Goal: Answer question/provide support

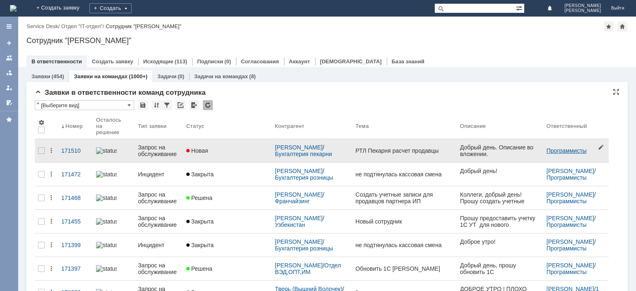
click at [562, 147] on link "Программисты" at bounding box center [567, 150] width 40 height 7
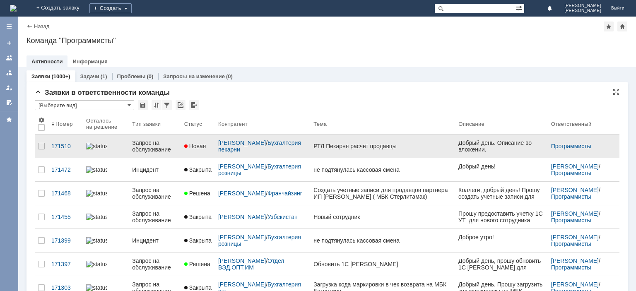
click at [152, 145] on div "Запрос на обслуживание" at bounding box center [155, 146] width 46 height 13
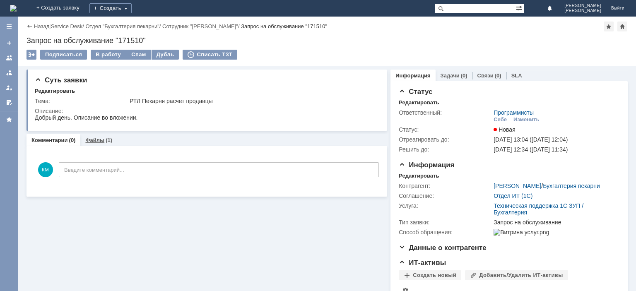
click at [102, 140] on link "Файлы" at bounding box center [94, 140] width 19 height 6
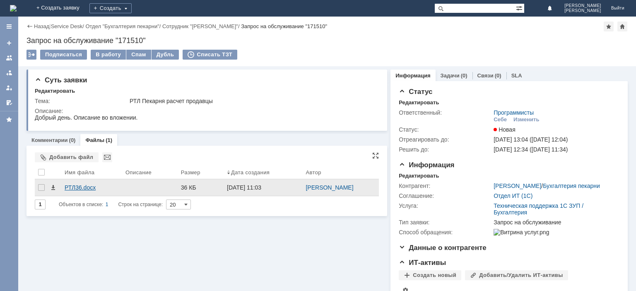
click at [70, 189] on div "РТЛ36.docx" at bounding box center [92, 187] width 54 height 7
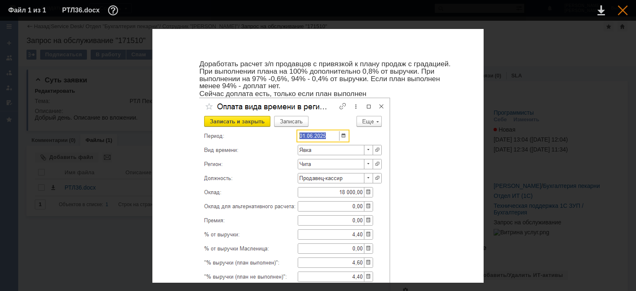
click at [622, 9] on div at bounding box center [623, 10] width 10 height 10
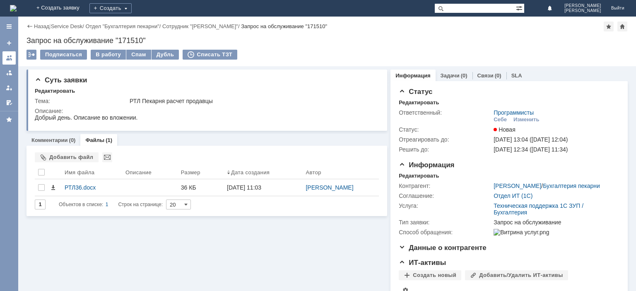
click at [8, 60] on div at bounding box center [9, 58] width 7 height 7
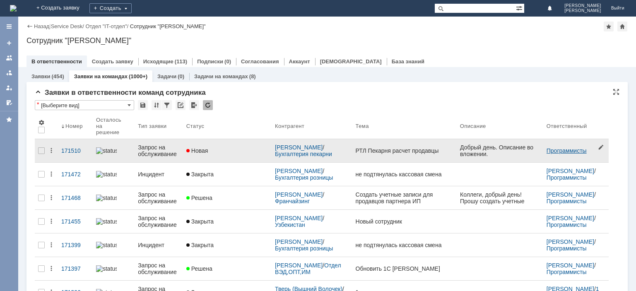
click at [562, 147] on link "Программисты" at bounding box center [567, 150] width 40 height 7
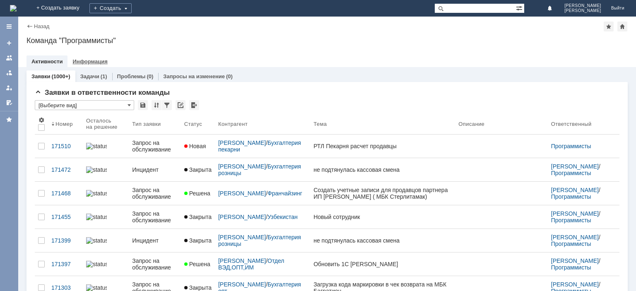
click at [93, 62] on link "Информация" at bounding box center [89, 61] width 35 height 6
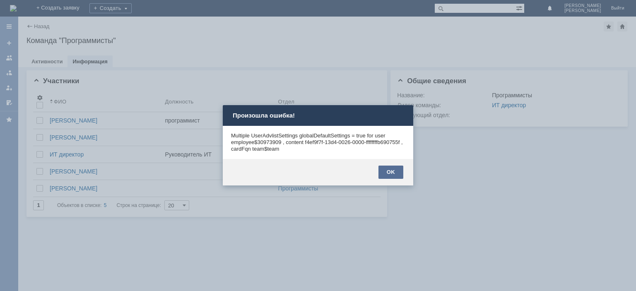
click at [396, 174] on div "OK" at bounding box center [391, 172] width 25 height 13
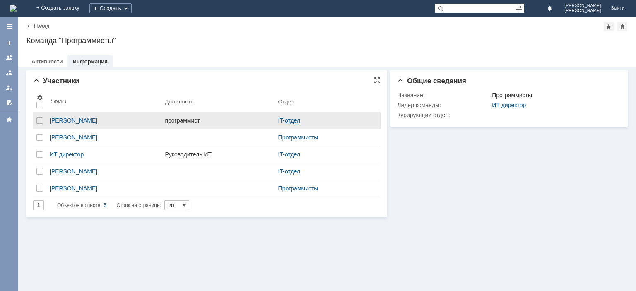
click at [300, 119] on link "IT-отдел" at bounding box center [289, 120] width 22 height 7
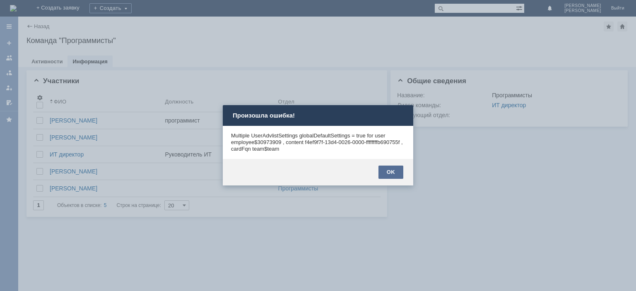
click at [395, 173] on div "OK" at bounding box center [391, 172] width 25 height 13
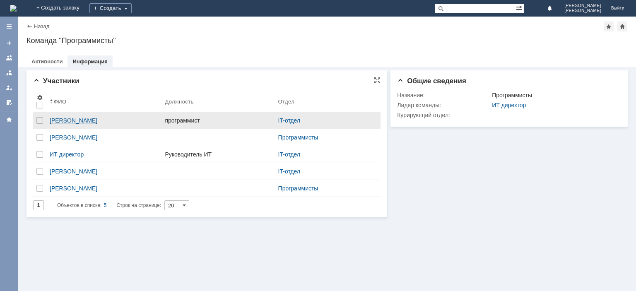
click at [123, 118] on div "Алфёров Алексей Александрович" at bounding box center [104, 120] width 109 height 7
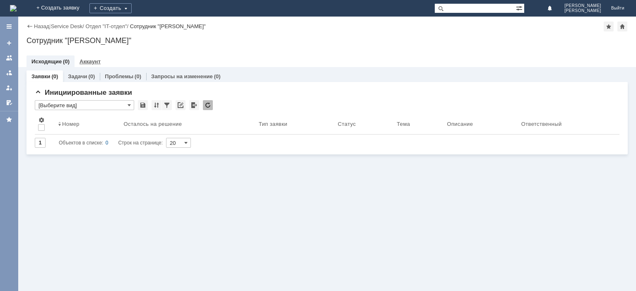
click at [83, 58] on div "Аккаунт" at bounding box center [90, 61] width 31 height 12
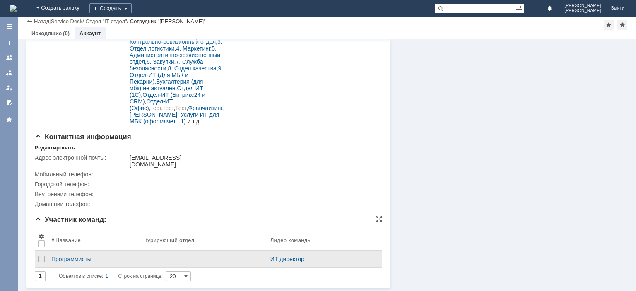
click at [73, 257] on div "Программисты" at bounding box center [94, 259] width 86 height 7
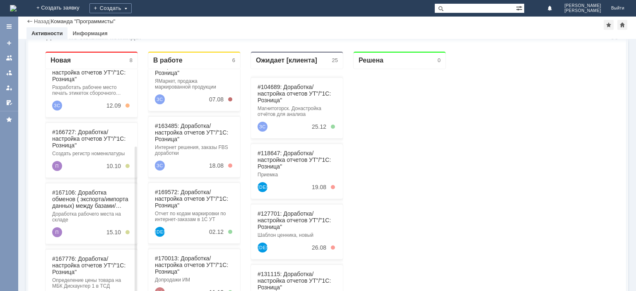
scroll to position [131, 0]
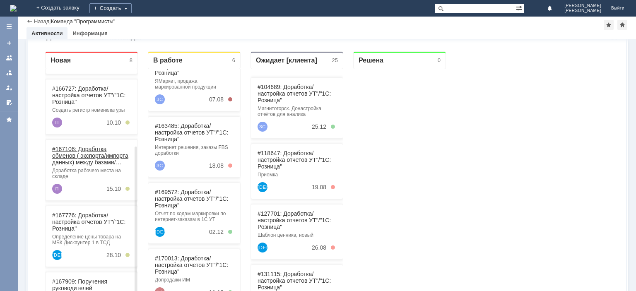
click at [87, 157] on link "#167106: Доработка обменов ( экспорта/импорта данных) между базами/системами УТ…" at bounding box center [90, 162] width 76 height 33
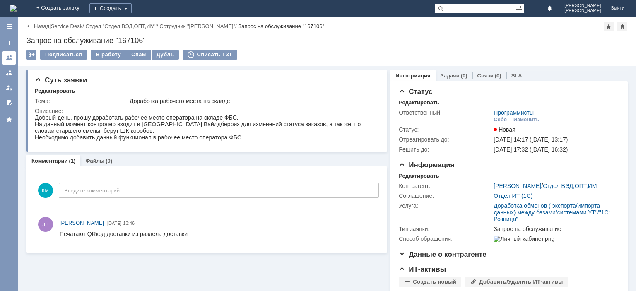
click at [11, 59] on div at bounding box center [9, 58] width 7 height 7
